Goal: Information Seeking & Learning: Understand process/instructions

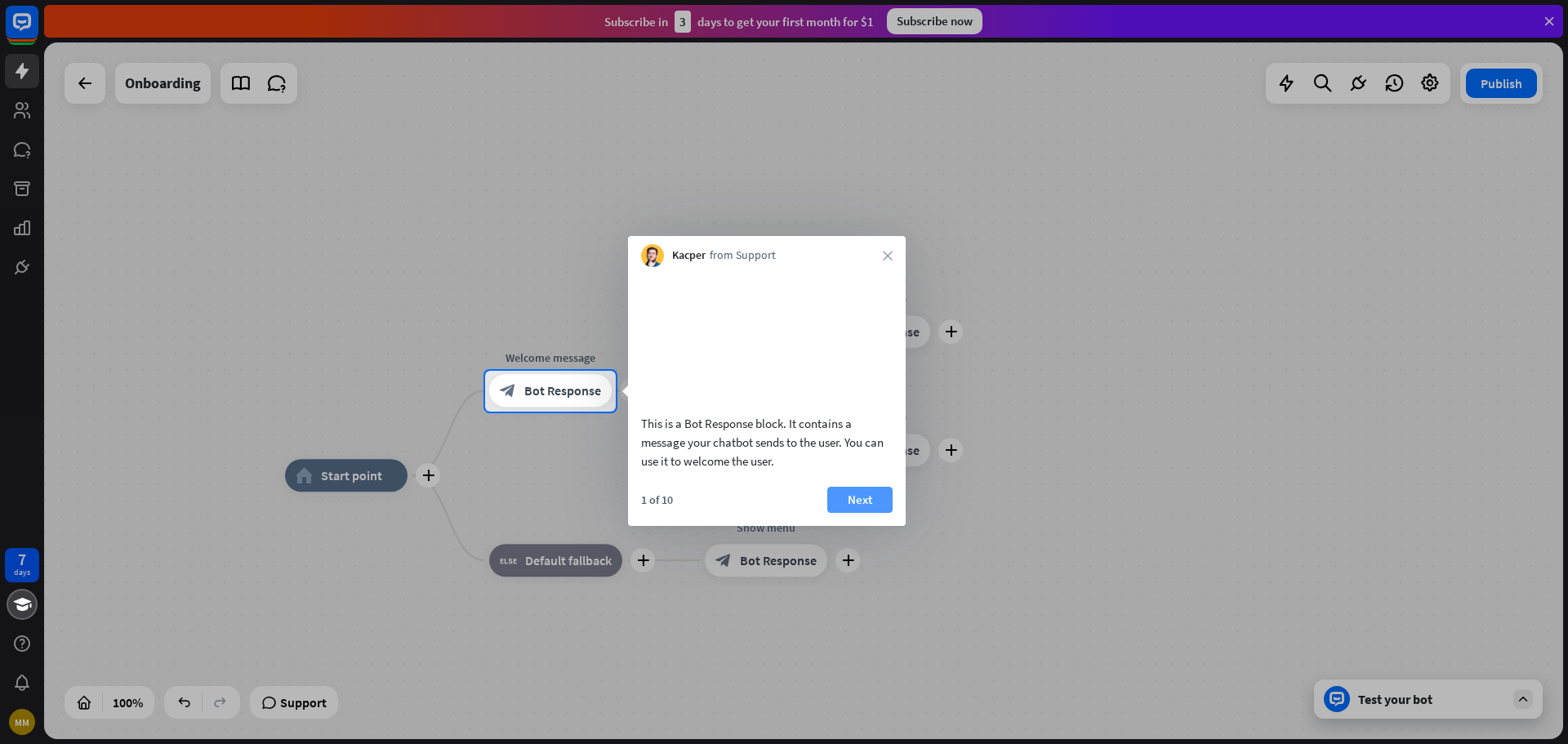
click at [865, 513] on button "Next" at bounding box center [860, 500] width 65 height 26
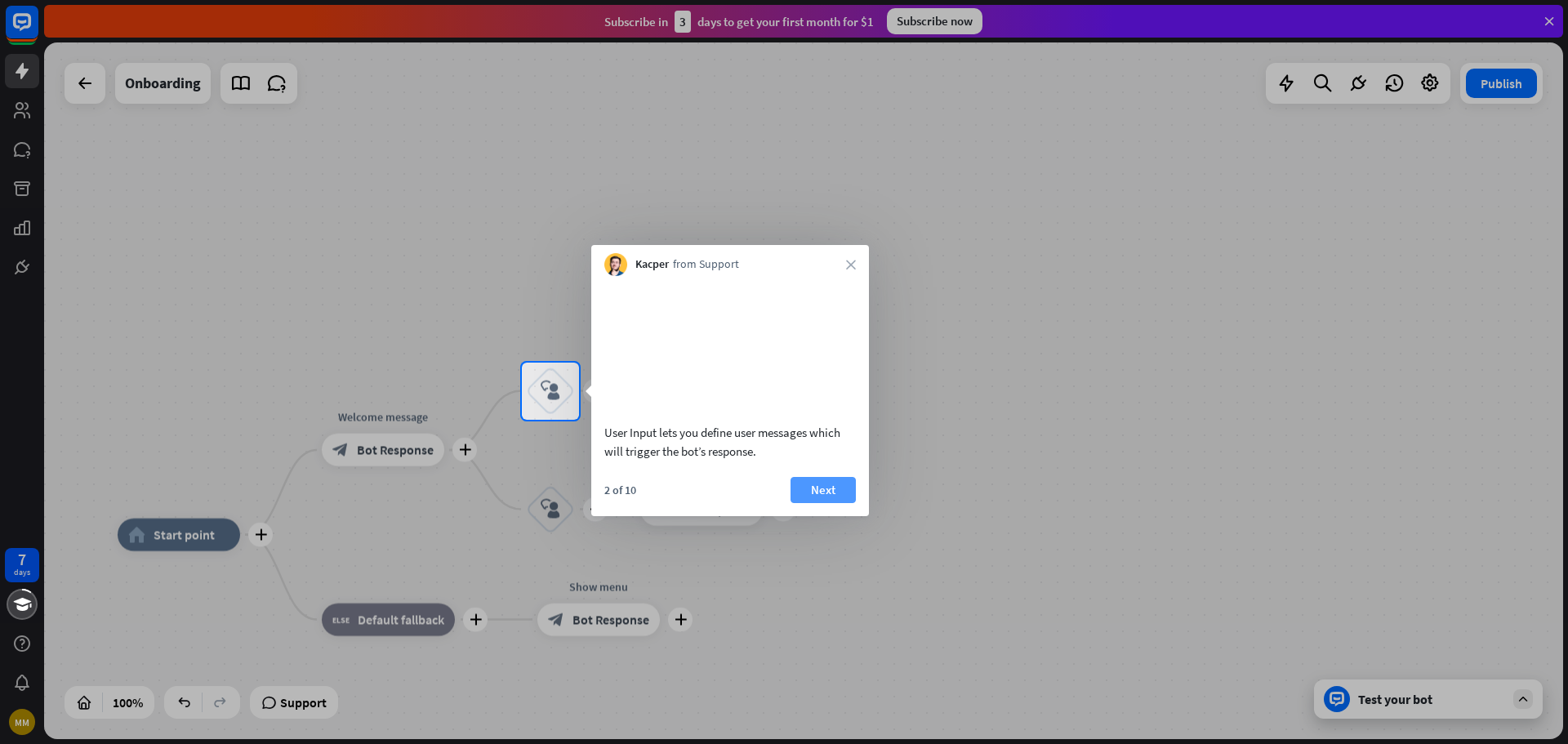
click at [838, 503] on button "Next" at bounding box center [822, 490] width 65 height 26
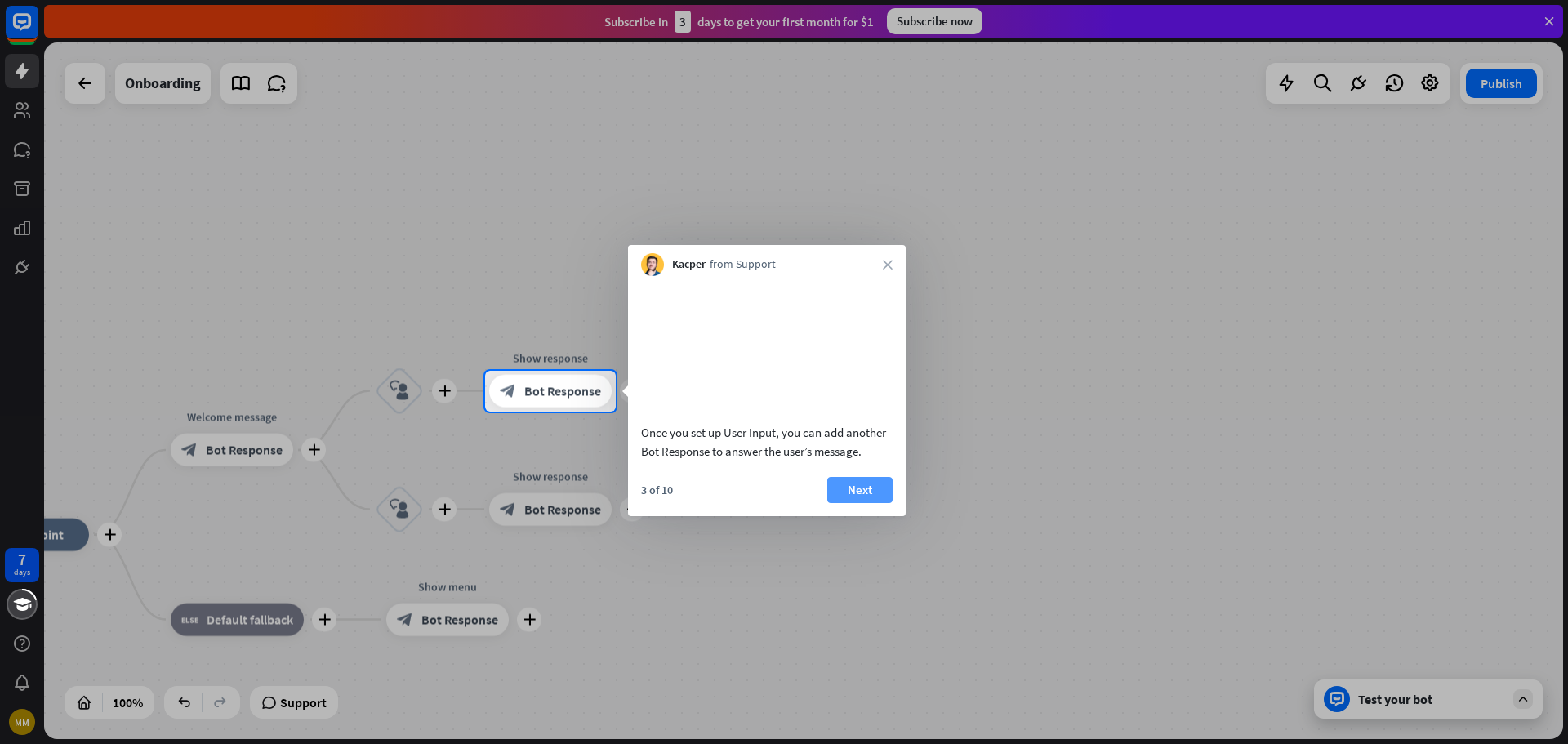
click at [877, 503] on button "Next" at bounding box center [860, 490] width 65 height 26
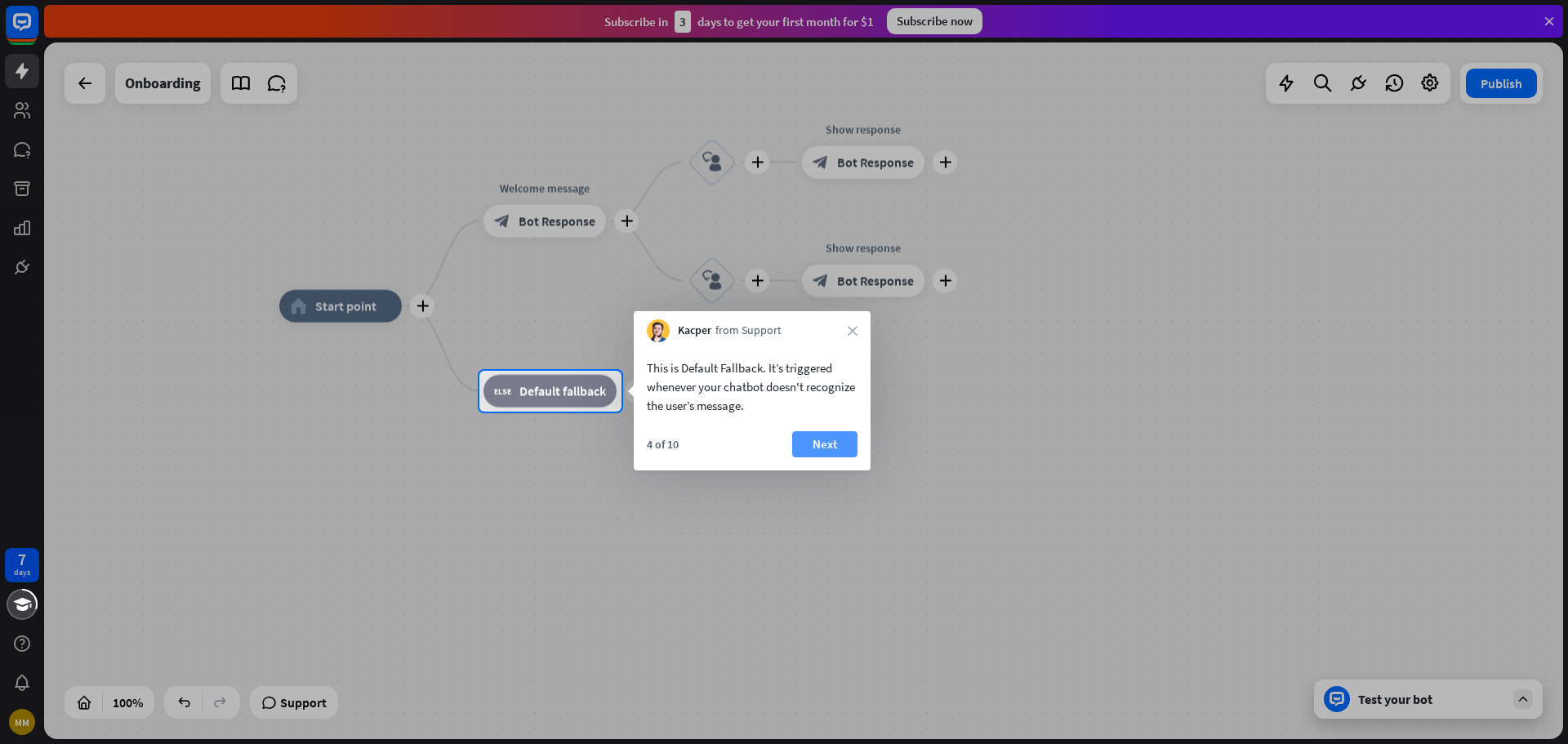
click at [829, 438] on button "Next" at bounding box center [824, 444] width 65 height 26
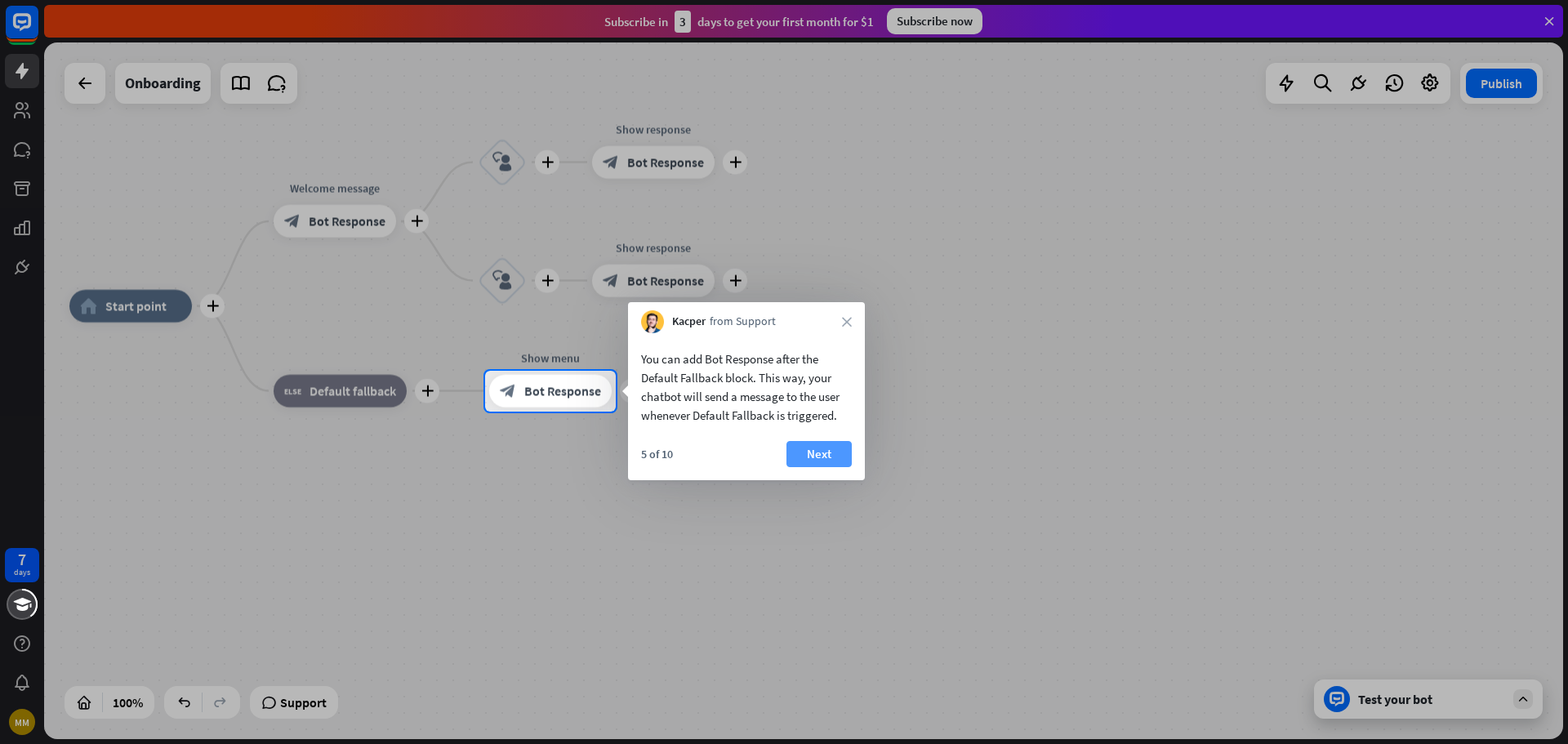
click at [826, 452] on button "Next" at bounding box center [819, 455] width 65 height 26
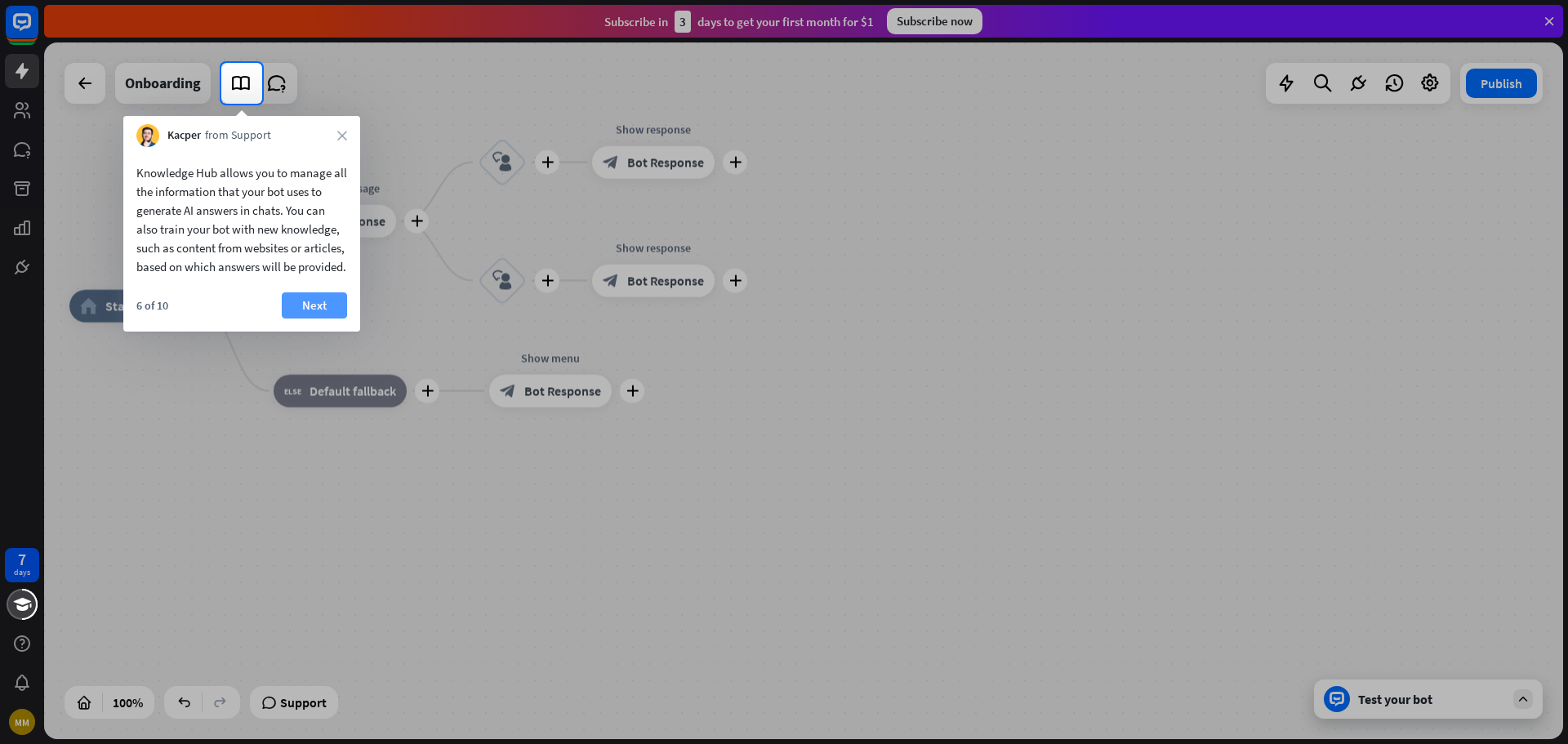
click at [311, 318] on button "Next" at bounding box center [314, 305] width 65 height 26
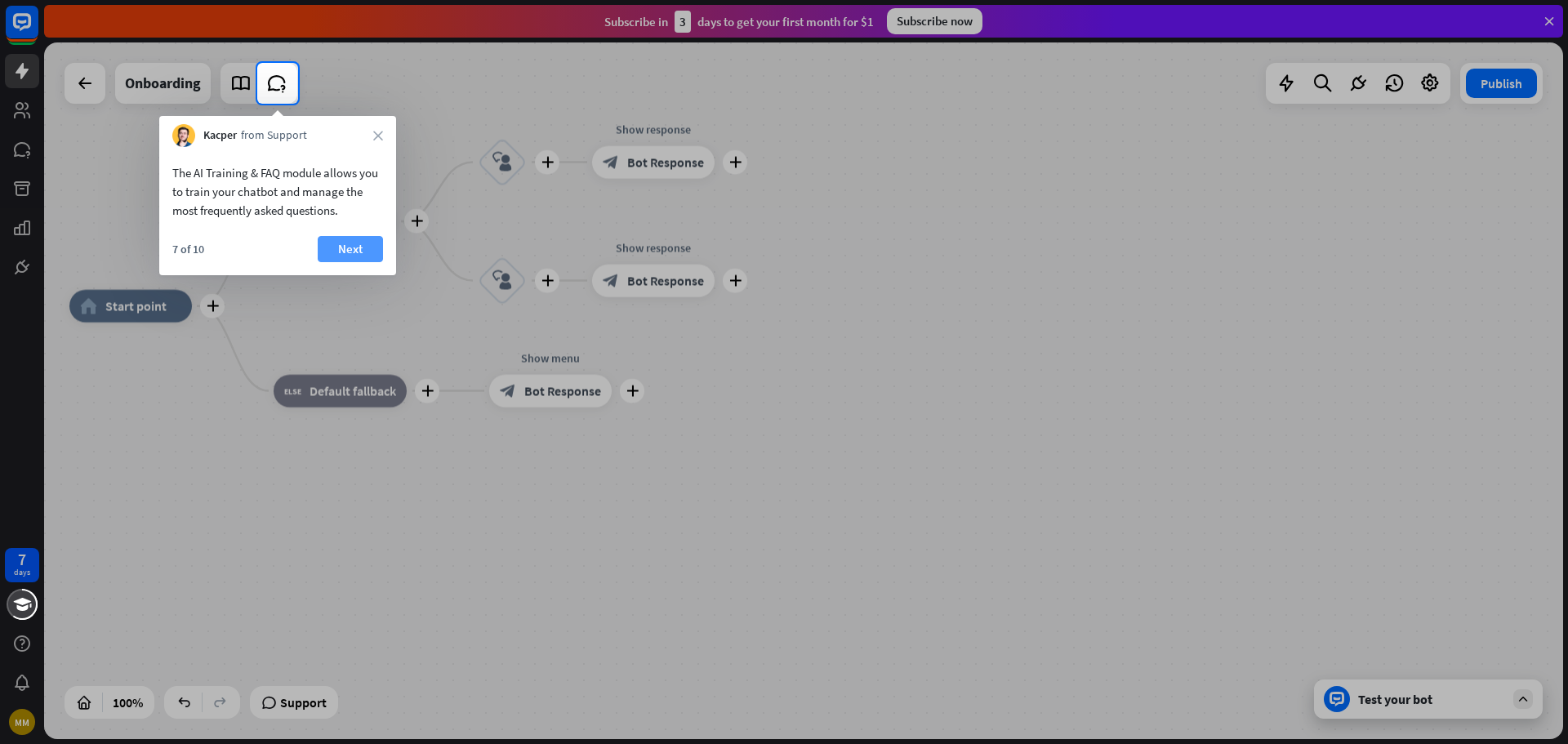
click at [343, 250] on button "Next" at bounding box center [351, 250] width 65 height 26
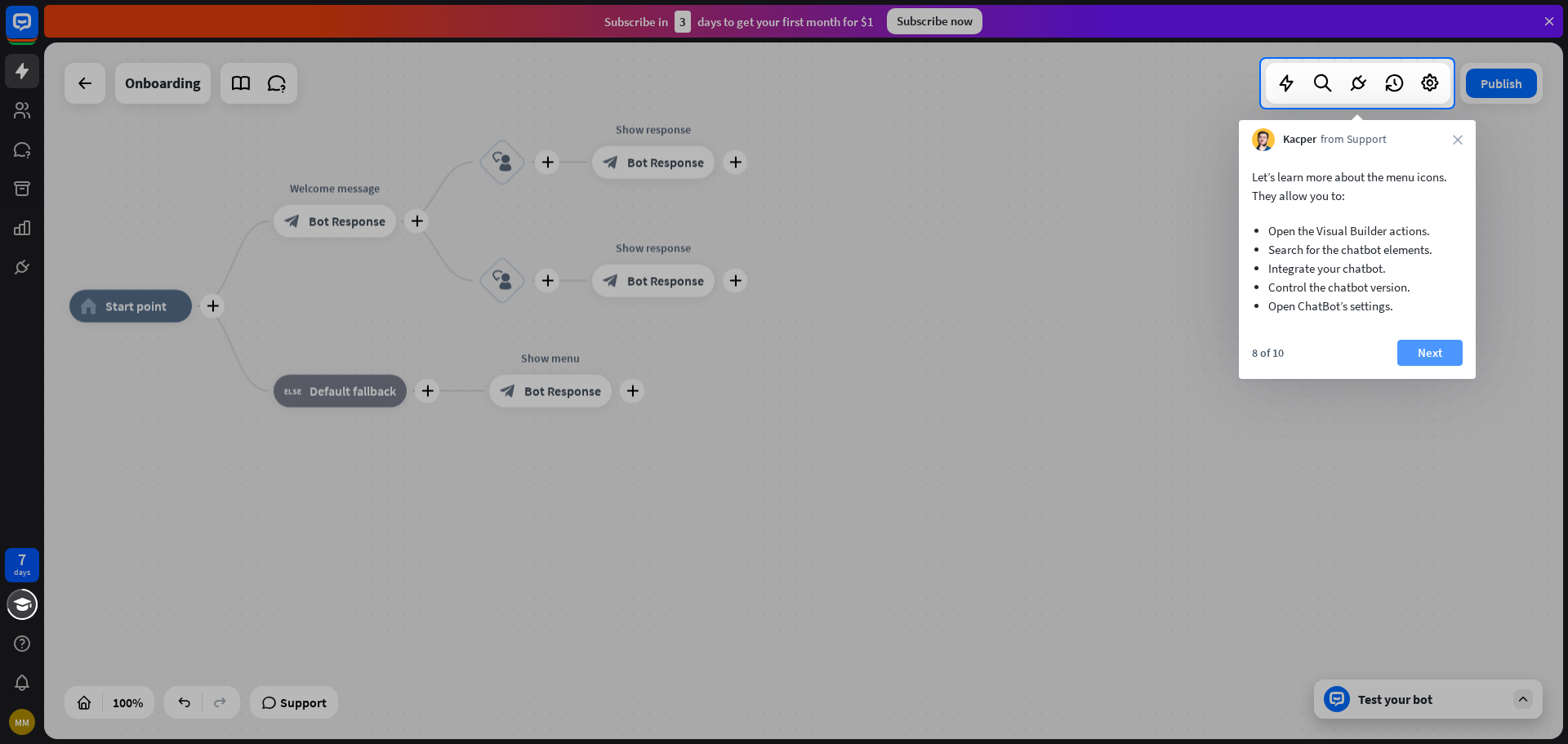
click at [1428, 346] on button "Next" at bounding box center [1430, 353] width 65 height 26
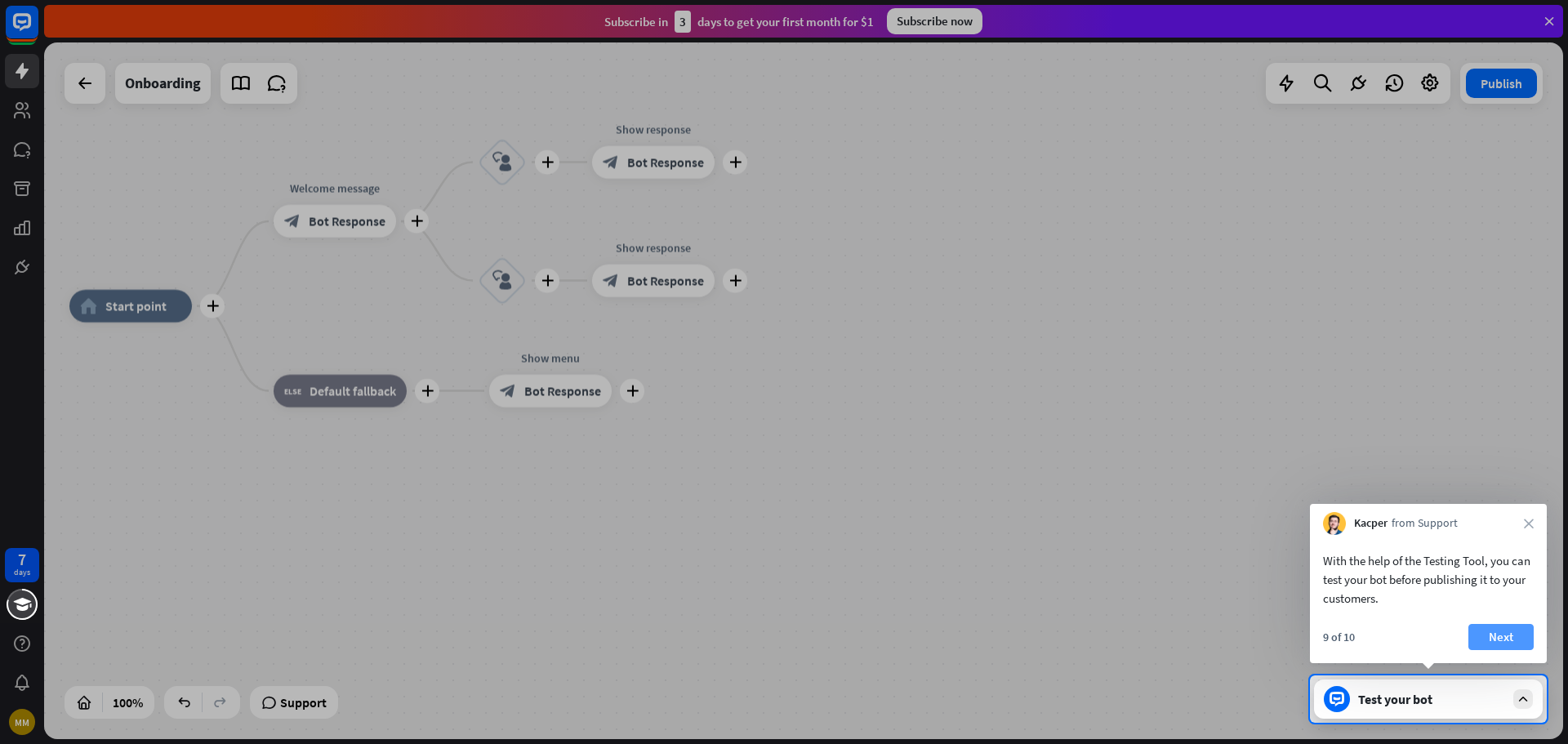
click at [1489, 626] on button "Next" at bounding box center [1500, 637] width 65 height 26
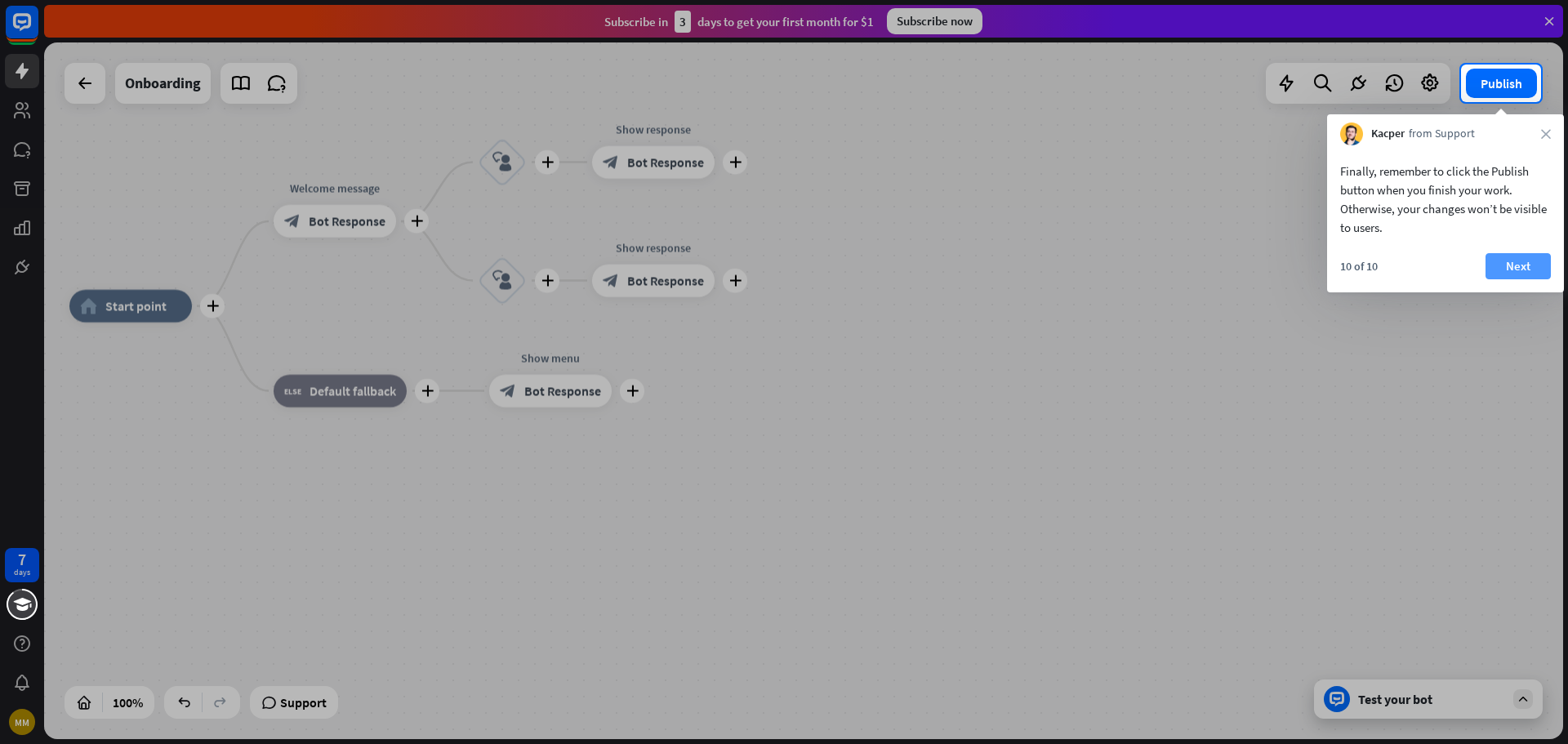
click at [1497, 263] on button "Next" at bounding box center [1518, 266] width 65 height 26
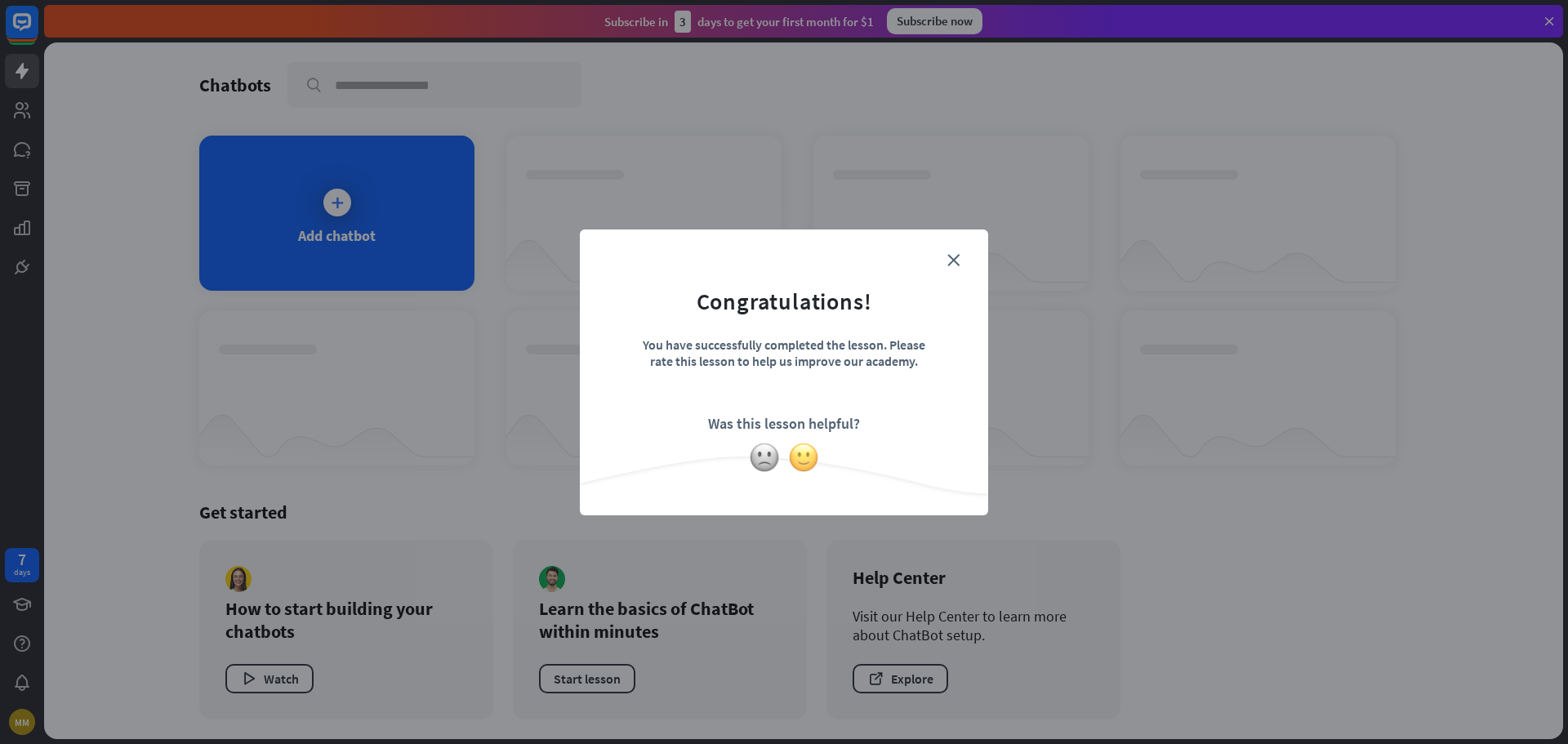
click at [796, 462] on img at bounding box center [803, 456] width 31 height 31
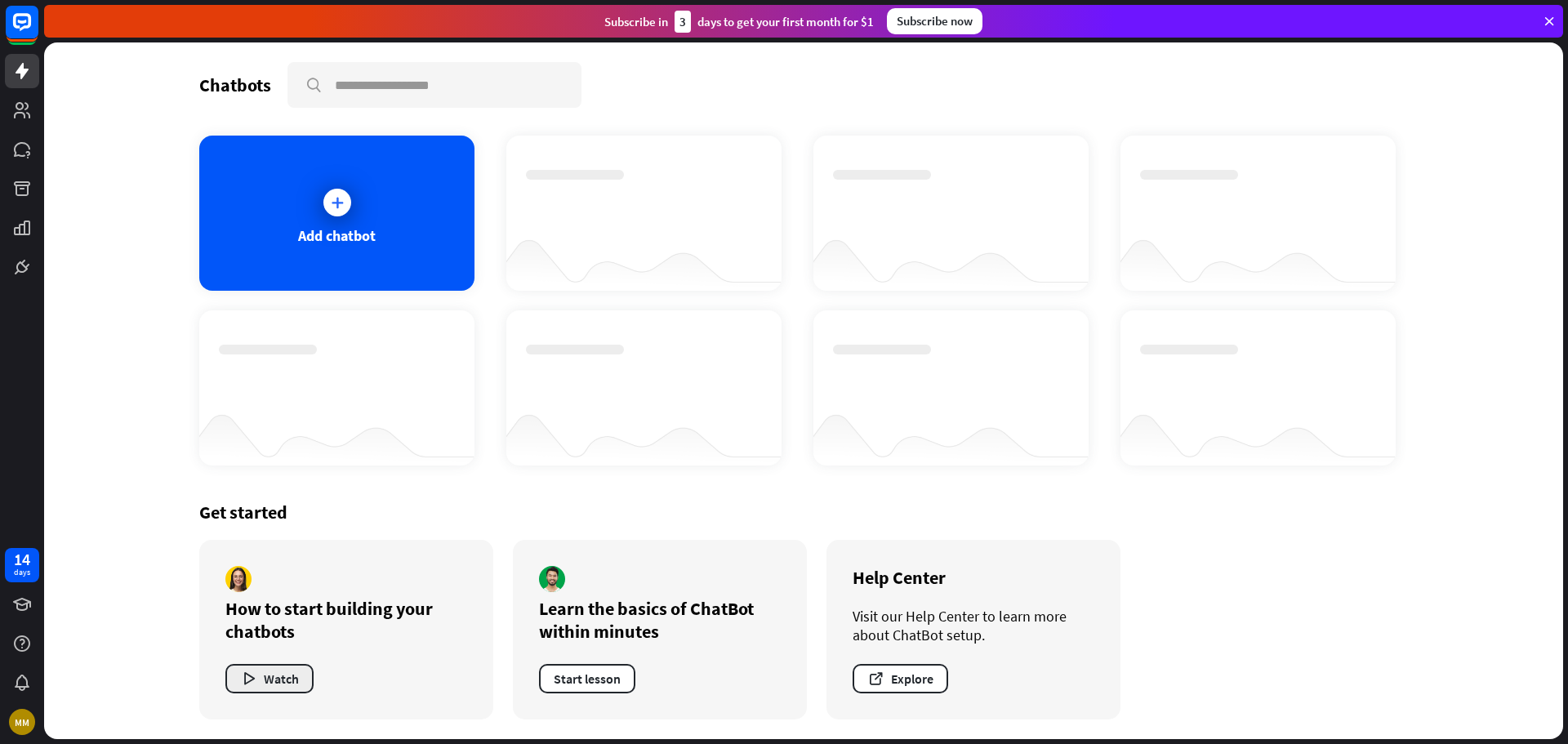
click at [250, 676] on icon "button" at bounding box center [249, 679] width 17 height 17
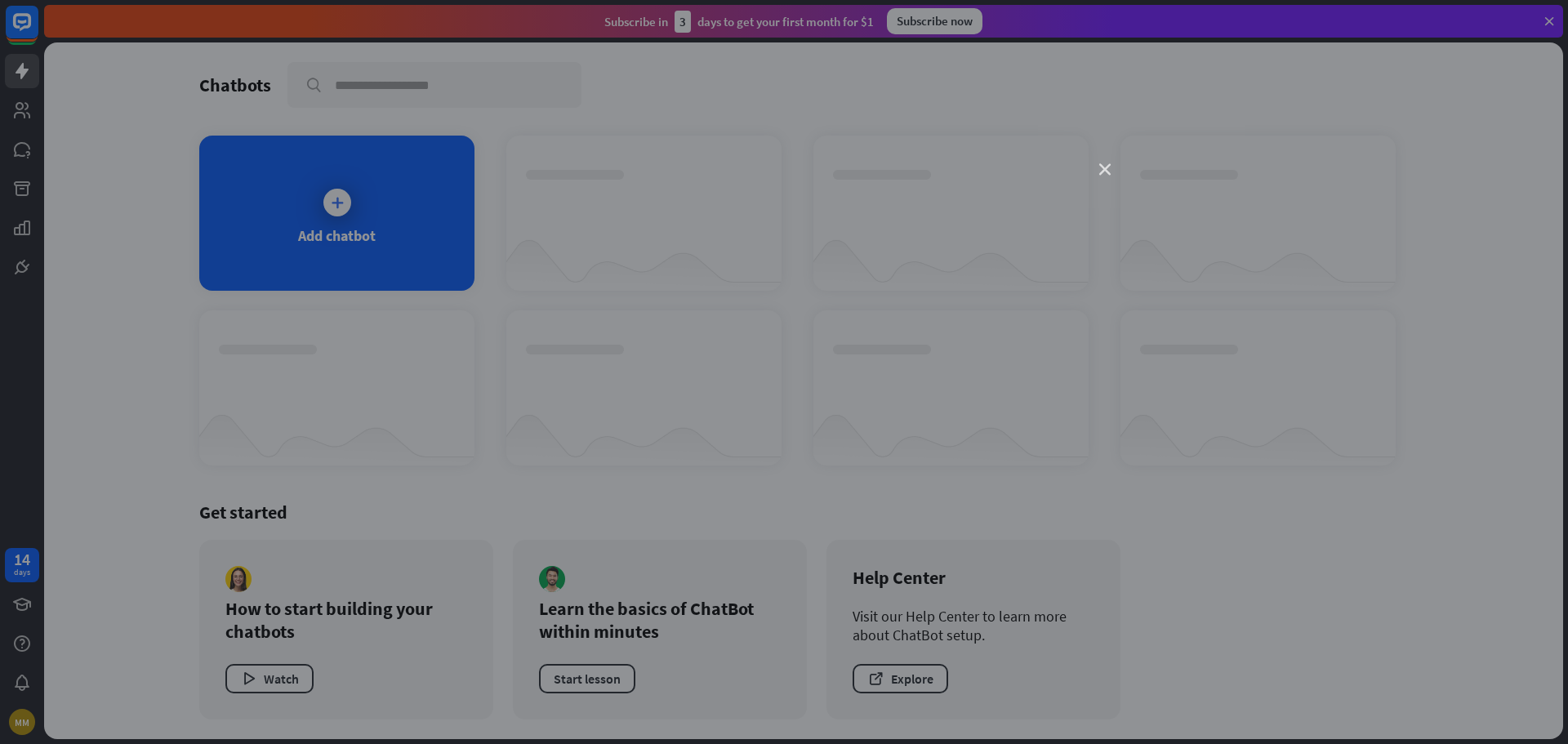
click at [1105, 170] on icon "close" at bounding box center [1104, 170] width 11 height 11
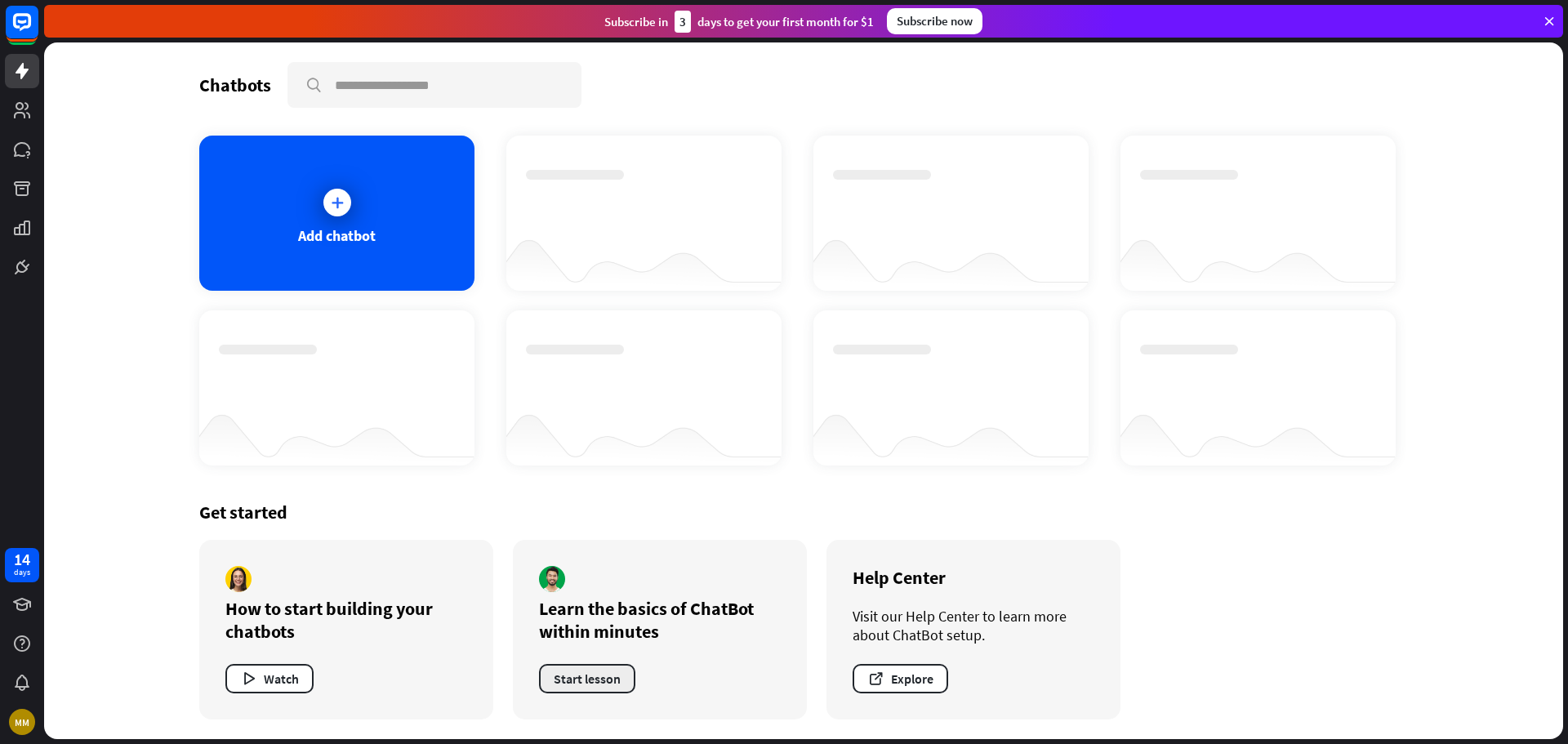
click at [606, 679] on button "Start lesson" at bounding box center [587, 679] width 96 height 30
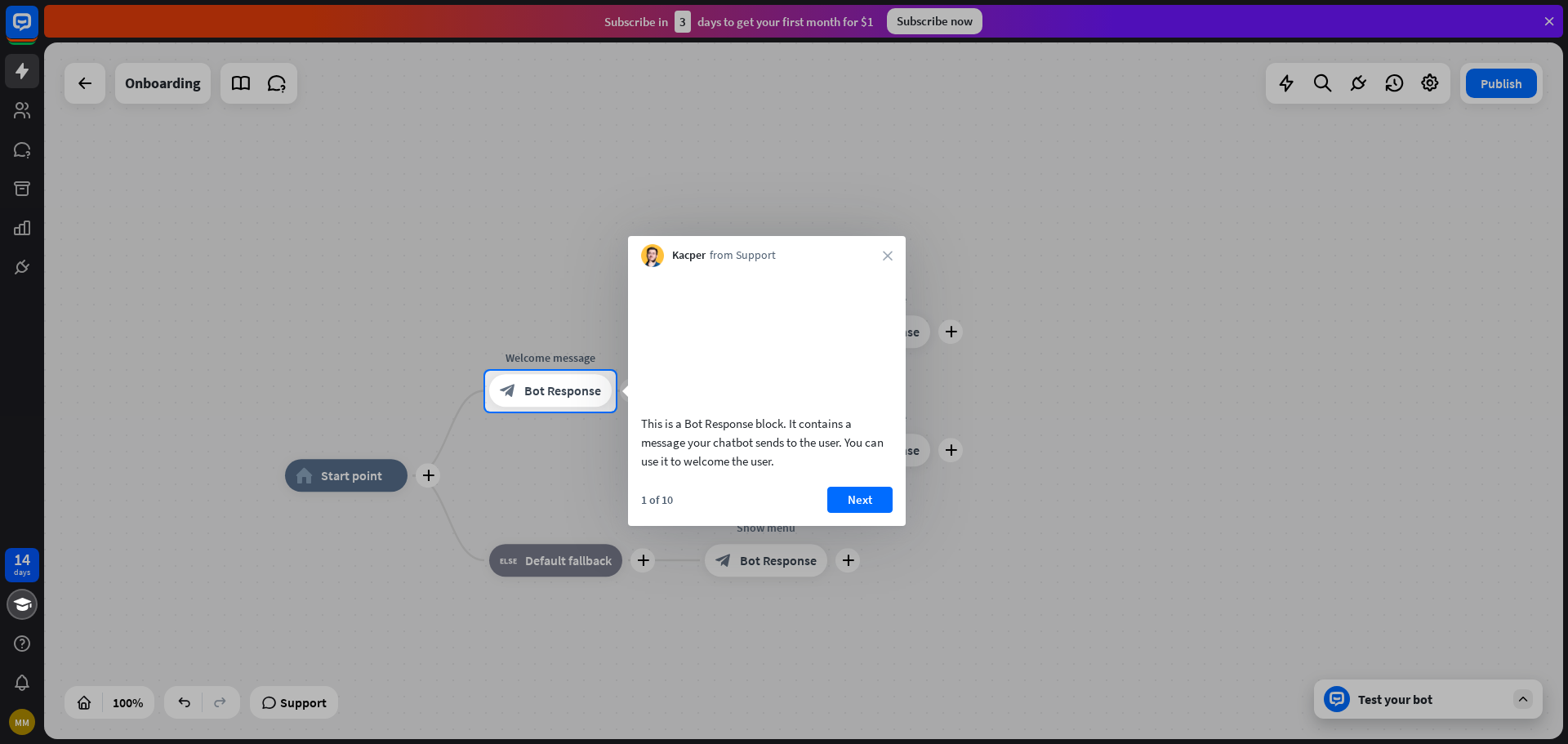
click at [857, 513] on button "Next" at bounding box center [860, 500] width 65 height 26
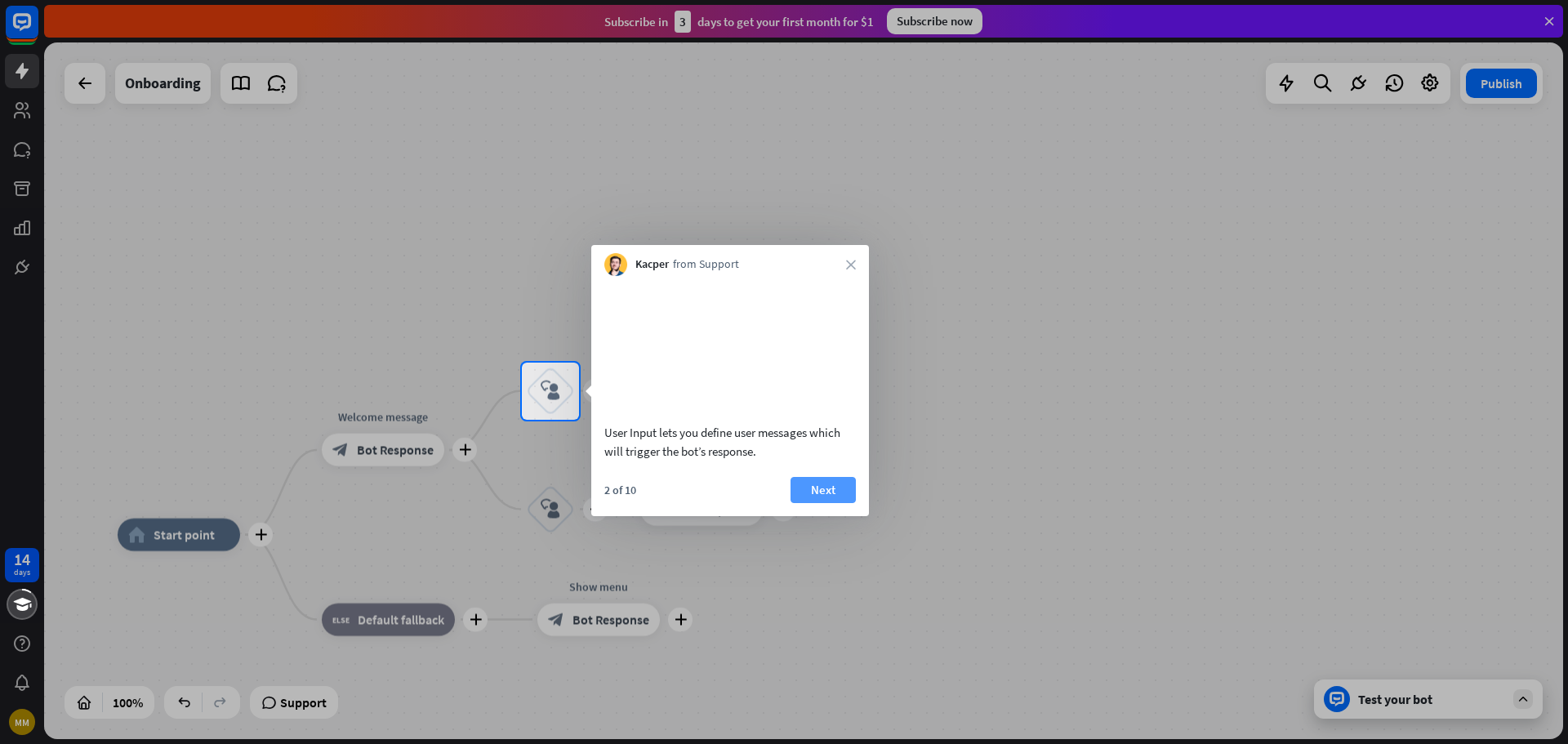
click at [821, 503] on button "Next" at bounding box center [822, 490] width 65 height 26
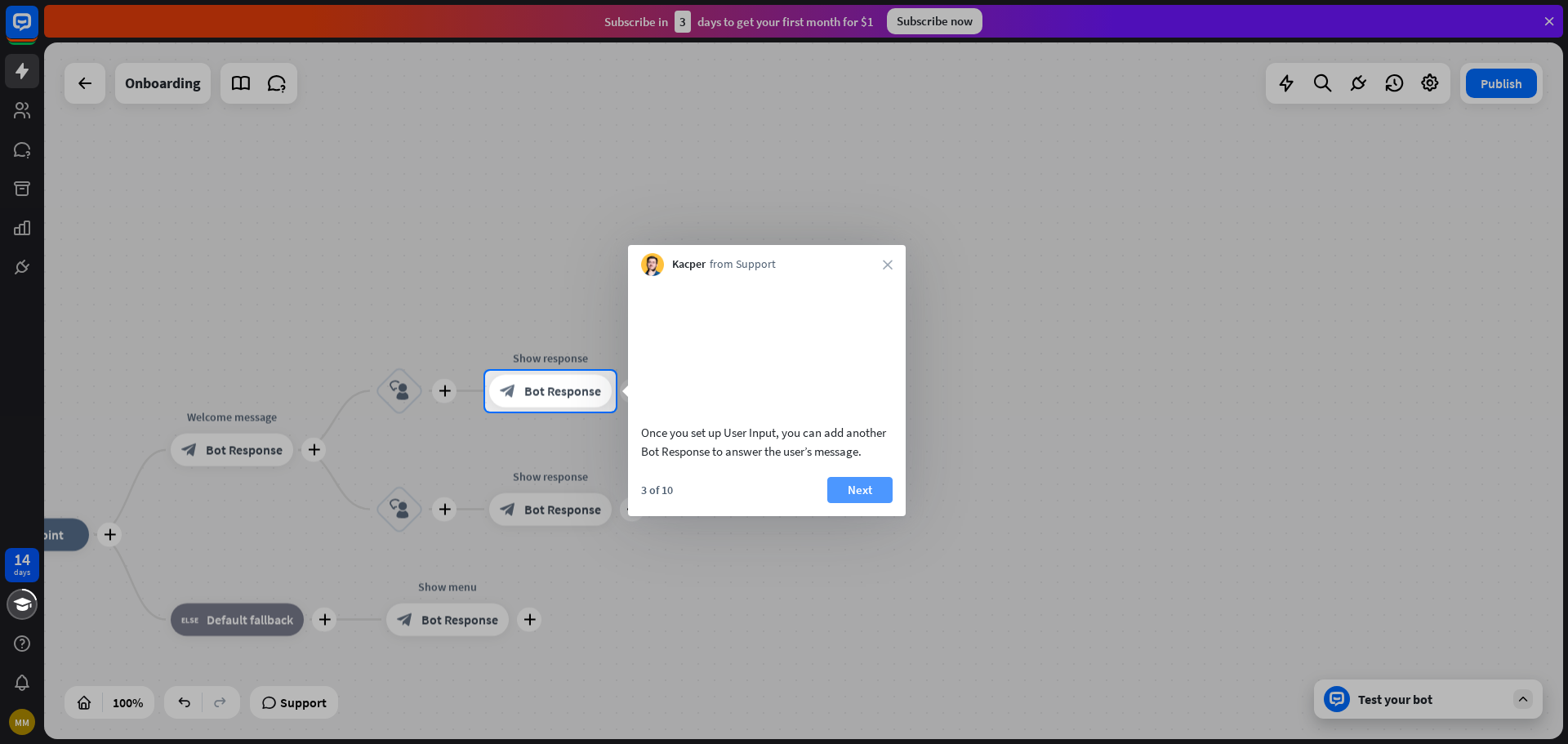
click at [838, 503] on button "Next" at bounding box center [860, 490] width 65 height 26
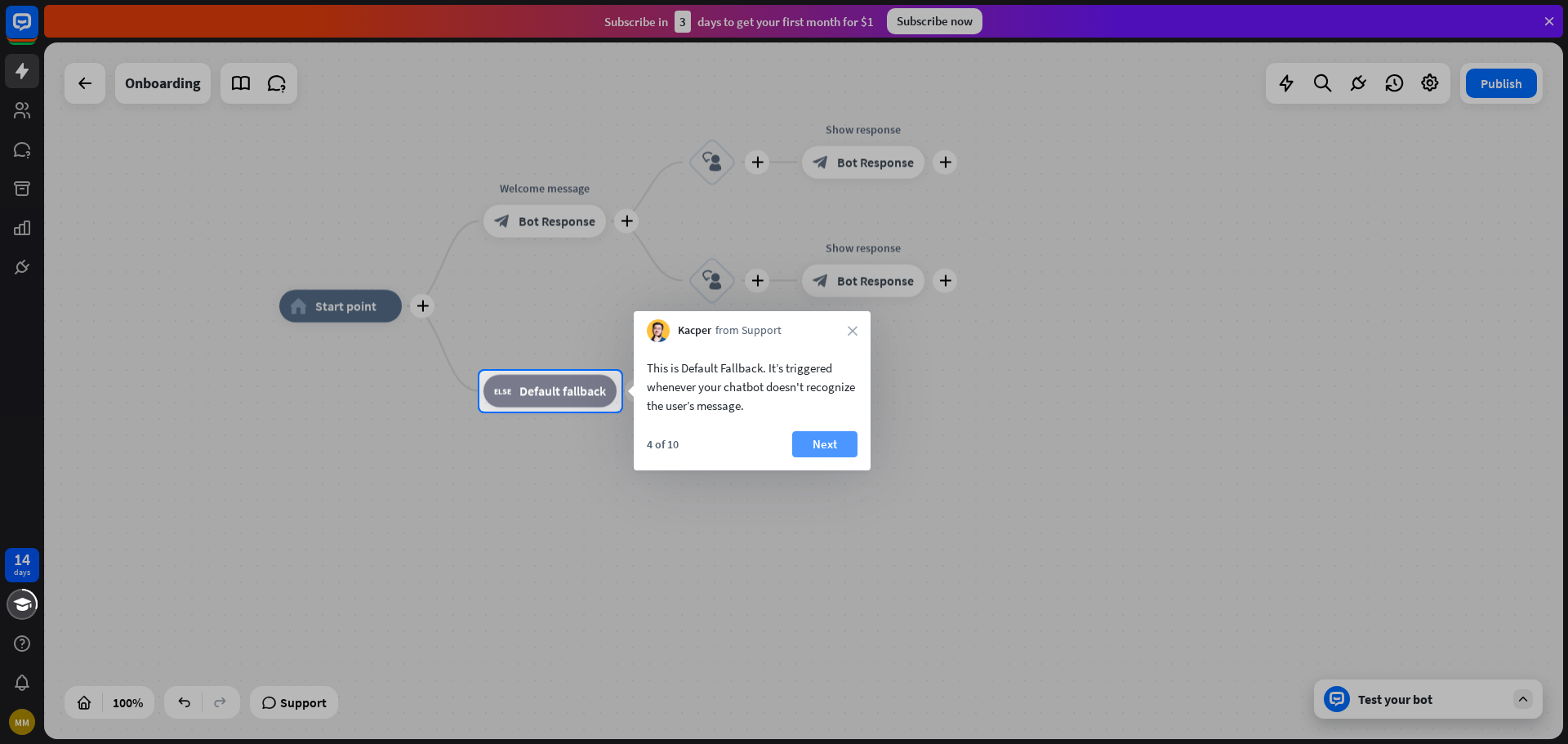
click at [808, 437] on button "Next" at bounding box center [824, 444] width 65 height 26
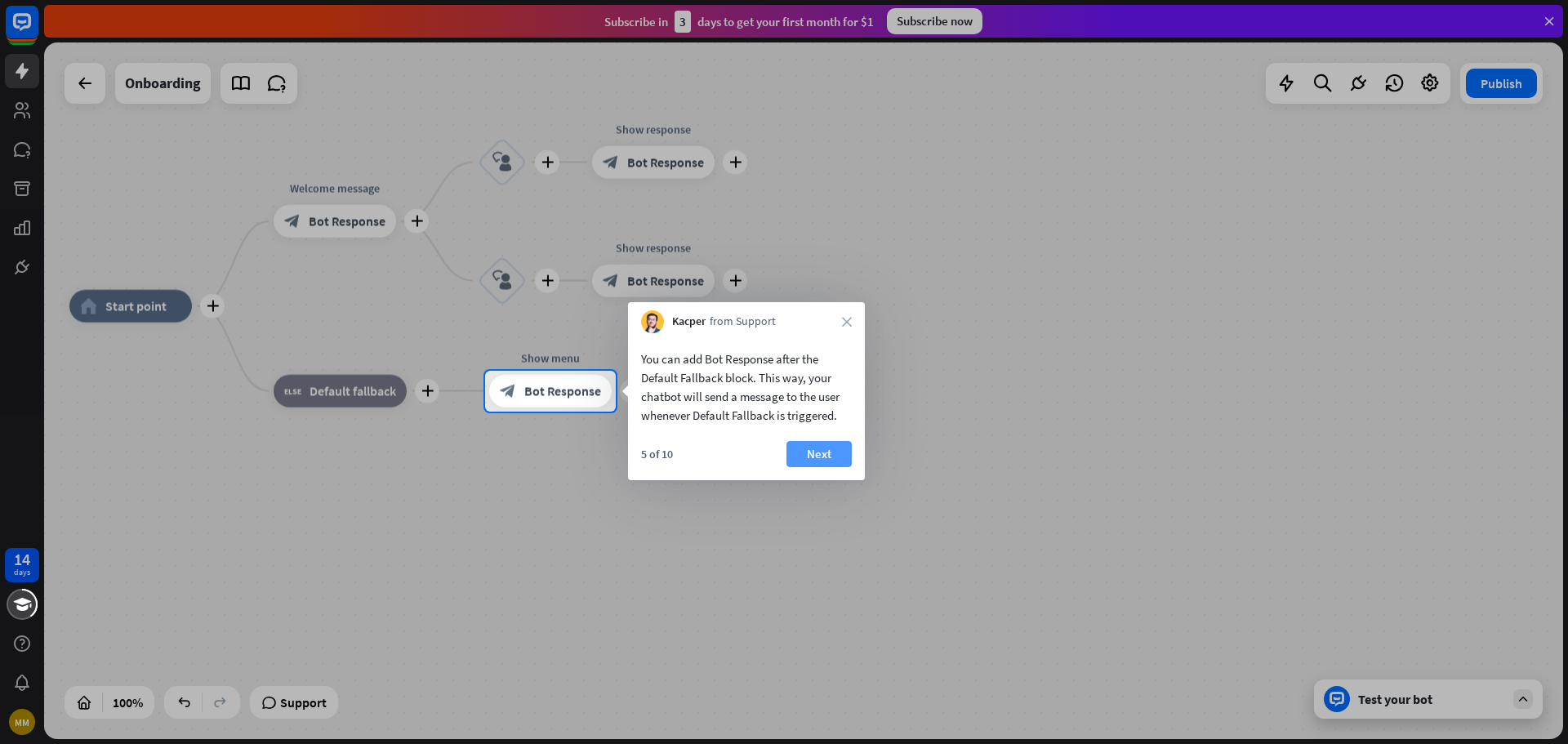
click at [833, 461] on button "Next" at bounding box center [819, 455] width 65 height 26
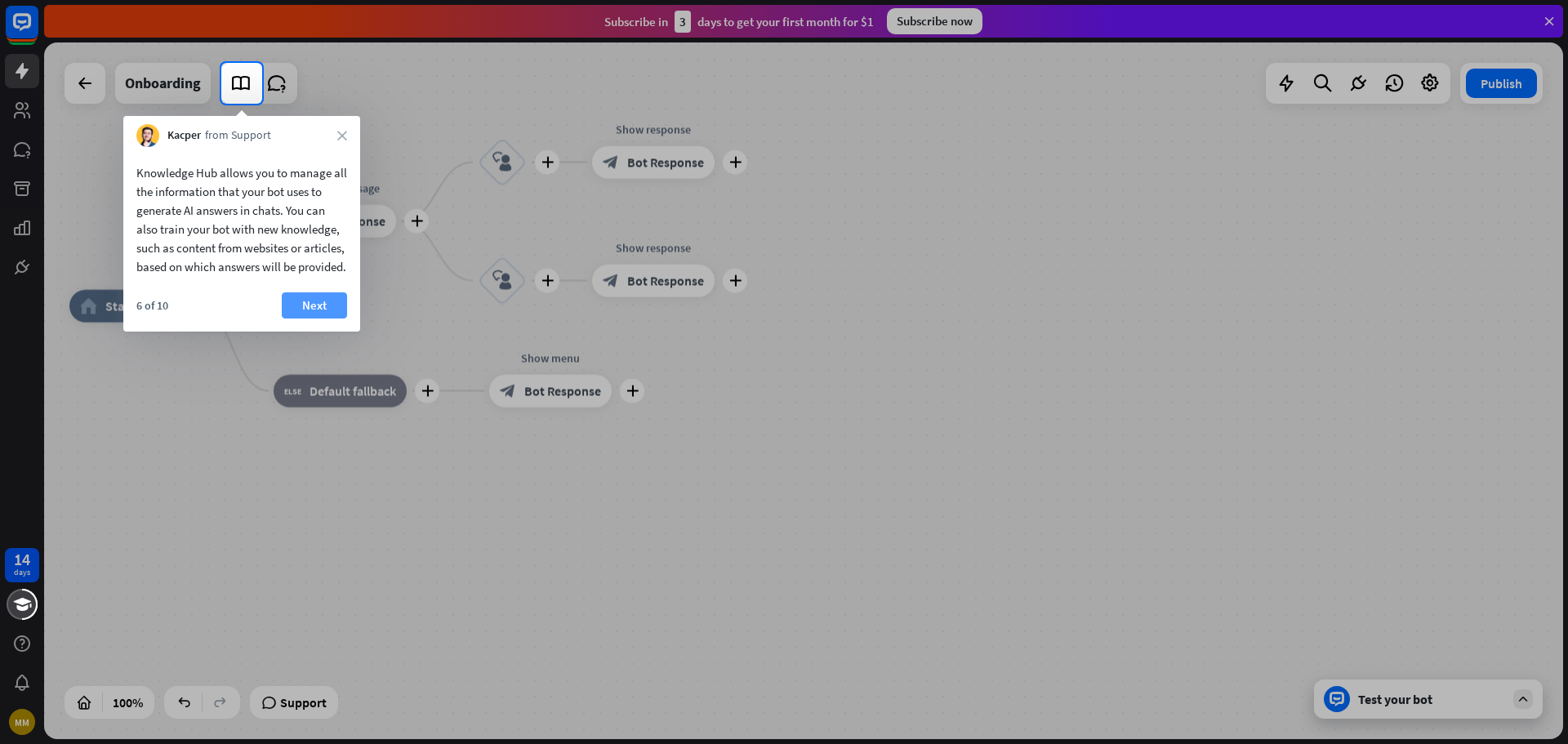
click at [318, 318] on button "Next" at bounding box center [314, 305] width 65 height 26
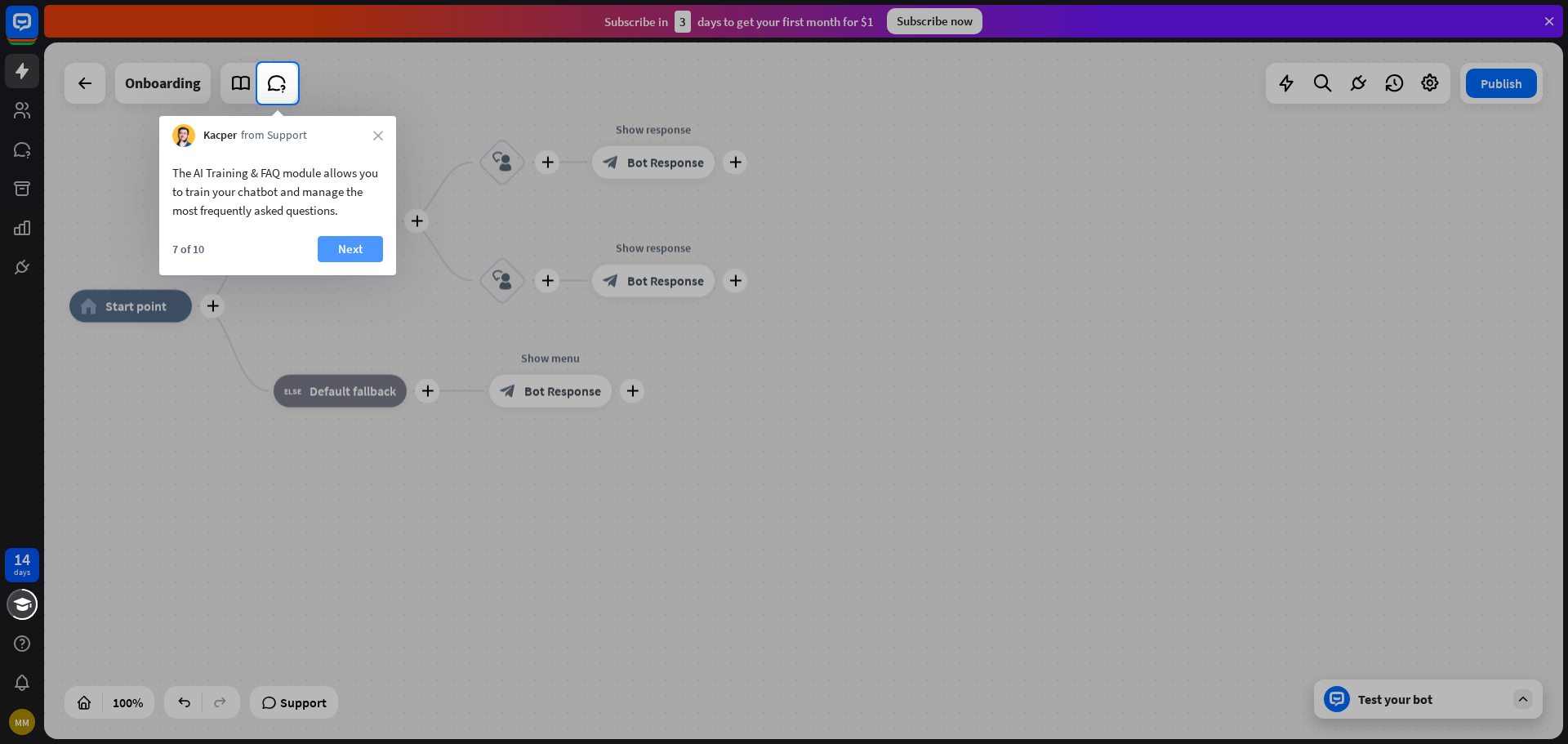
click at [350, 246] on button "Next" at bounding box center [351, 250] width 65 height 26
